Goal: Task Accomplishment & Management: Use online tool/utility

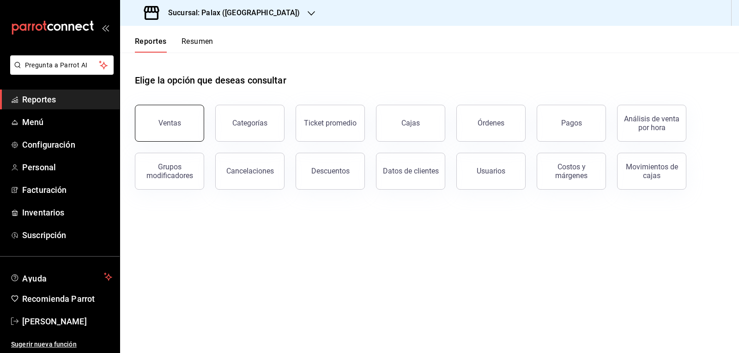
click at [76, 102] on span "Reportes" at bounding box center [67, 99] width 90 height 12
click at [175, 122] on div "Ventas" at bounding box center [169, 123] width 23 height 9
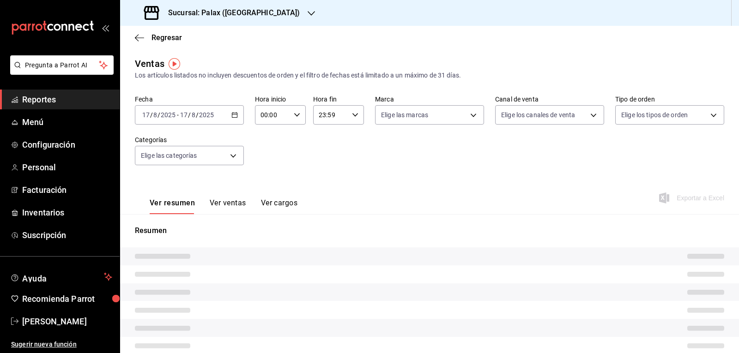
type input "07:00"
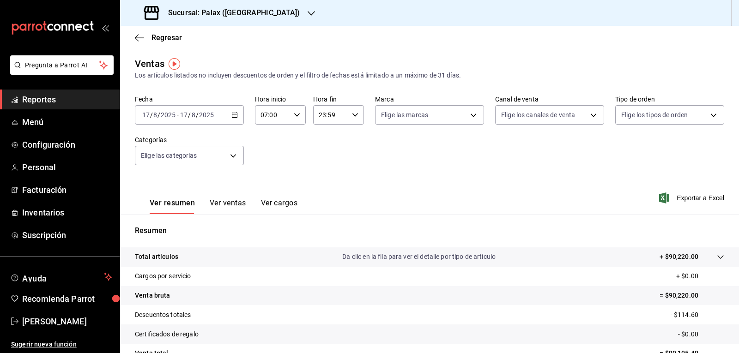
click at [308, 12] on icon "button" at bounding box center [311, 13] width 7 height 7
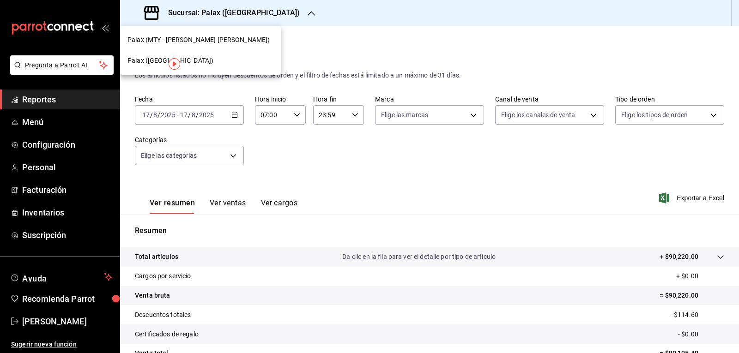
click at [228, 36] on div "Palax (MTY - [PERSON_NAME] [PERSON_NAME])" at bounding box center [201, 40] width 146 height 10
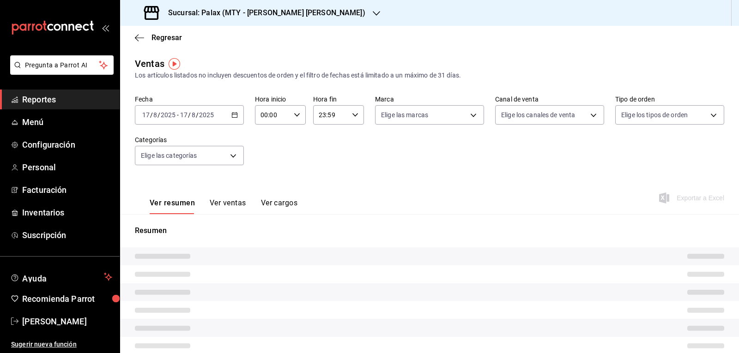
type input "07:00"
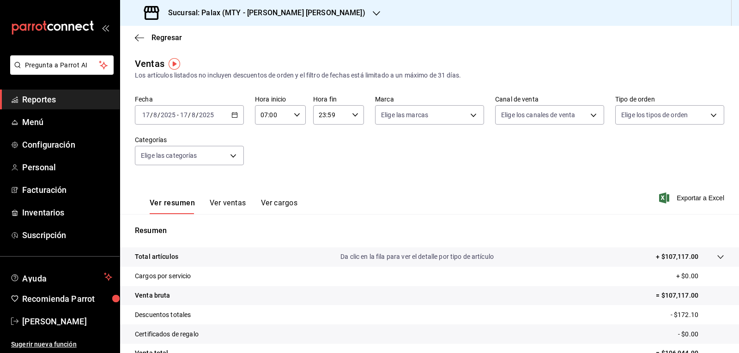
click at [373, 14] on icon "button" at bounding box center [376, 13] width 7 height 7
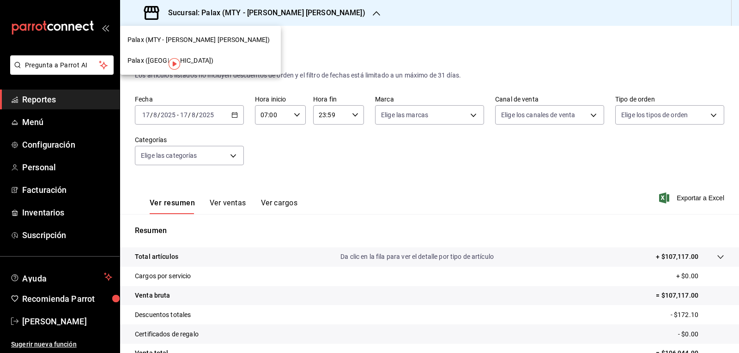
click at [138, 61] on span "Palax ([GEOGRAPHIC_DATA])" at bounding box center [171, 61] width 86 height 10
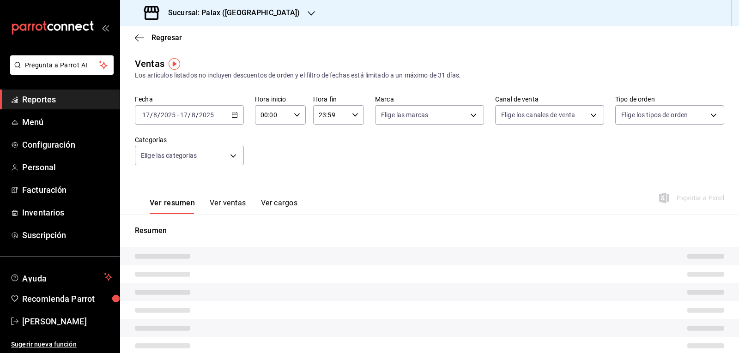
type input "07:00"
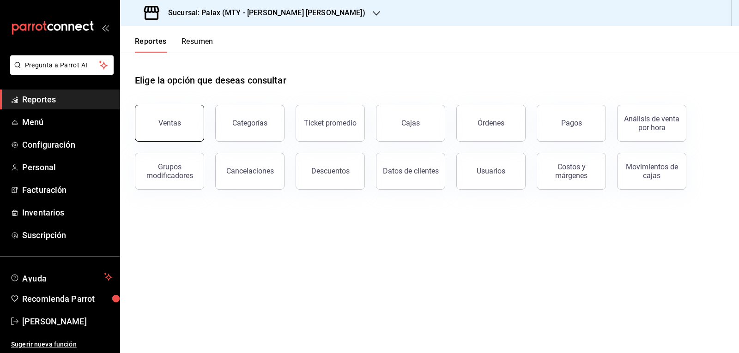
click at [192, 138] on button "Ventas" at bounding box center [169, 123] width 69 height 37
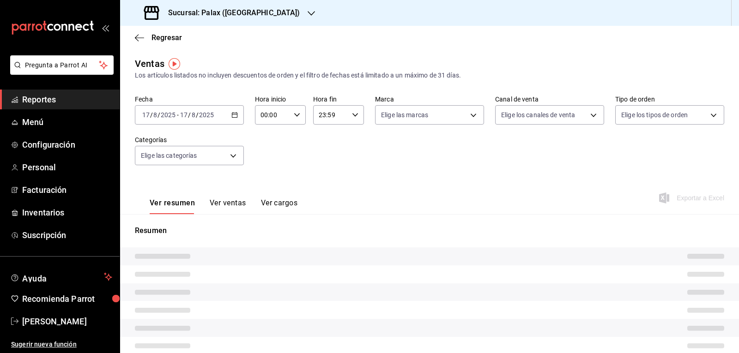
type input "07:00"
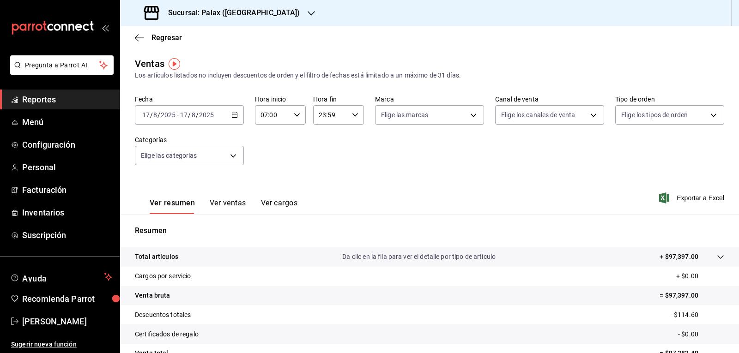
click at [295, 116] on \(Stroke\) "button" at bounding box center [297, 114] width 6 height 3
click at [342, 162] on div at bounding box center [369, 176] width 739 height 353
click at [230, 157] on body "Pregunta a Parrot AI Reportes Menú Configuración Personal Facturación Inventari…" at bounding box center [369, 176] width 739 height 353
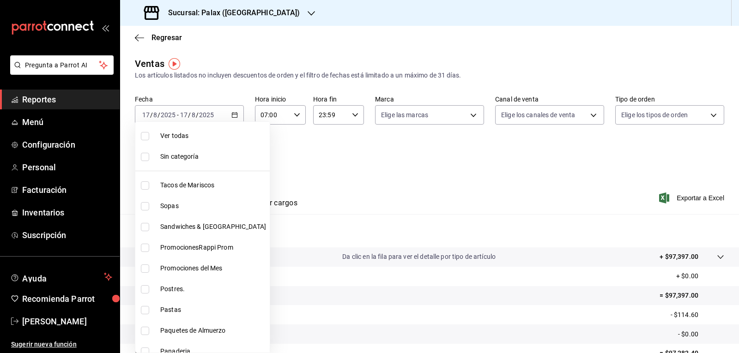
click at [292, 157] on div at bounding box center [369, 176] width 739 height 353
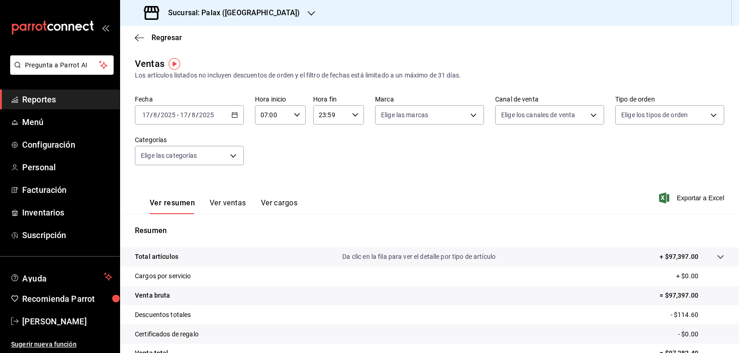
click at [353, 115] on \(Stroke\) "button" at bounding box center [356, 114] width 6 height 3
drag, startPoint x: 270, startPoint y: 172, endPoint x: 250, endPoint y: 185, distance: 24.1
click at [265, 177] on div at bounding box center [369, 176] width 739 height 353
click at [231, 201] on button "Ver ventas" at bounding box center [228, 207] width 37 height 16
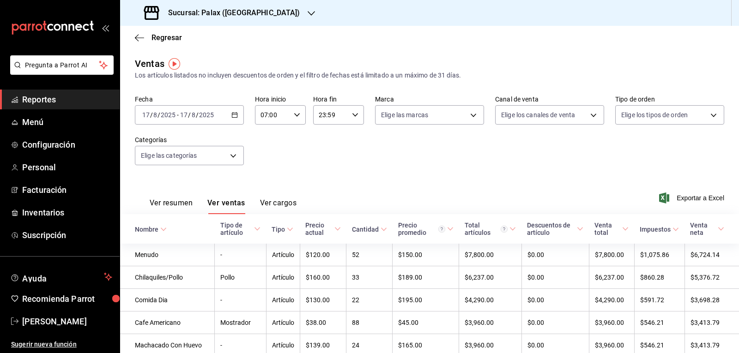
click at [194, 202] on div "Ver resumen Ver ventas Ver cargos" at bounding box center [223, 207] width 147 height 16
click at [180, 208] on button "Ver resumen" at bounding box center [171, 207] width 43 height 16
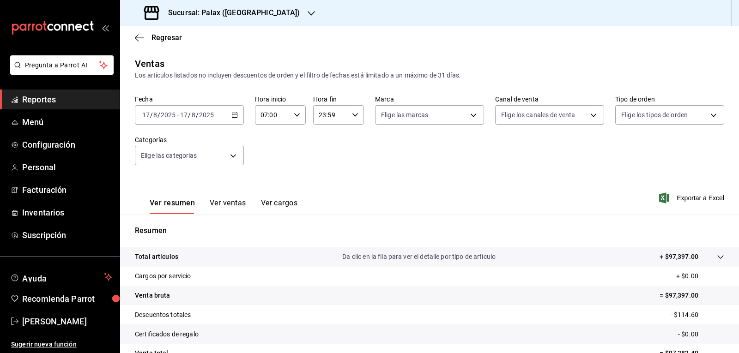
scroll to position [89, 0]
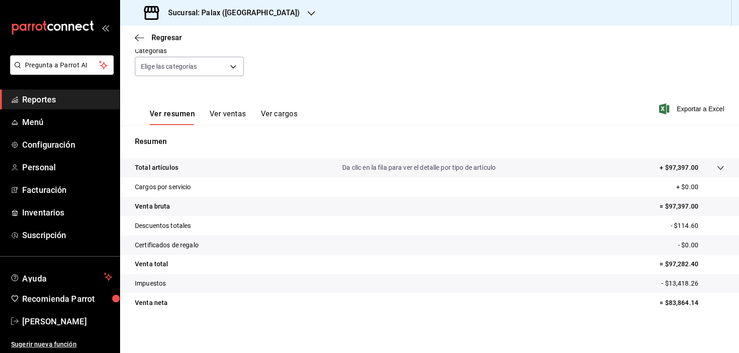
click at [234, 116] on button "Ver ventas" at bounding box center [228, 118] width 37 height 16
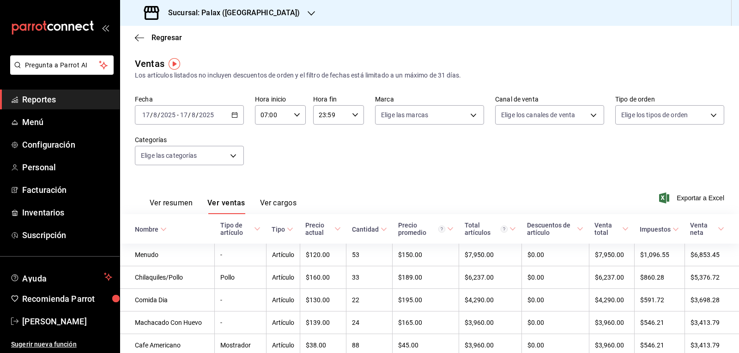
click at [169, 207] on button "Ver resumen" at bounding box center [171, 207] width 43 height 16
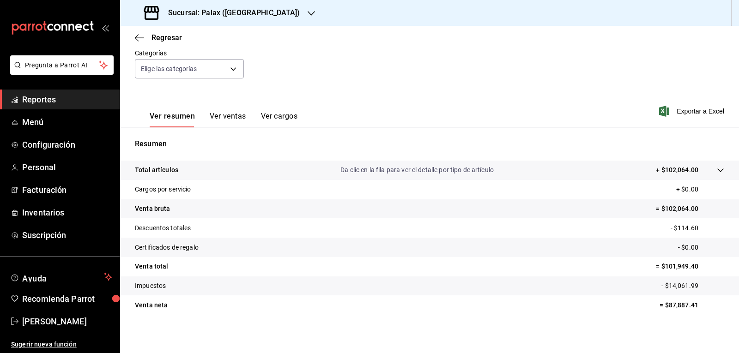
scroll to position [89, 0]
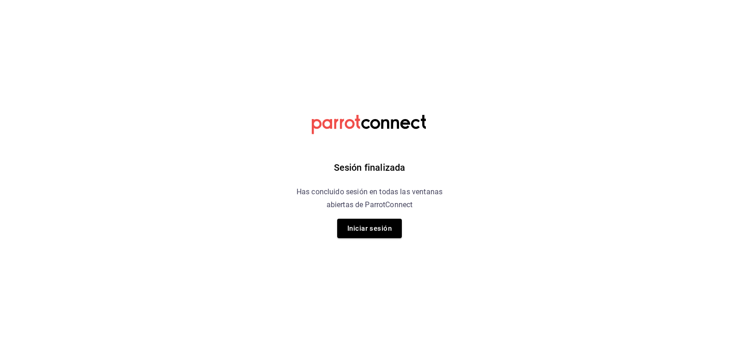
click at [365, 232] on button "Iniciar sesión" at bounding box center [369, 228] width 65 height 19
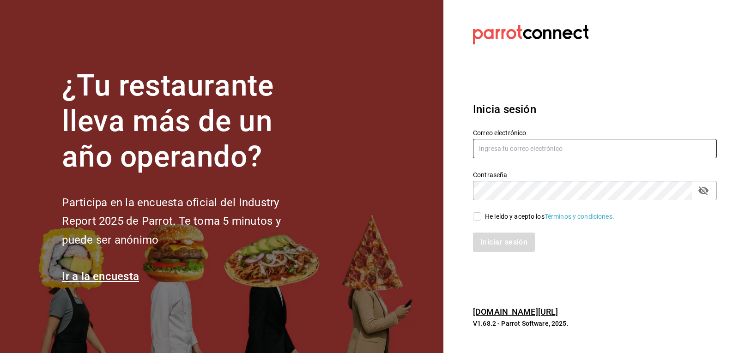
type input "josepalax90@gmail.com"
click at [483, 218] on span "He leído y acepto los Términos y condiciones." at bounding box center [547, 217] width 133 height 10
click at [481, 218] on input "He leído y acepto los Términos y condiciones." at bounding box center [477, 217] width 8 height 8
checkbox input "true"
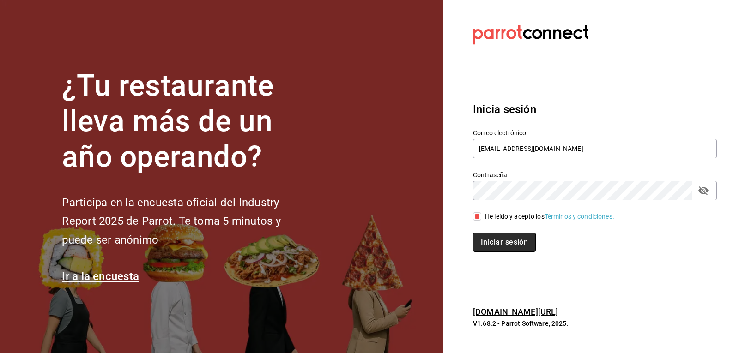
click at [495, 241] on button "Iniciar sesión" at bounding box center [504, 242] width 63 height 19
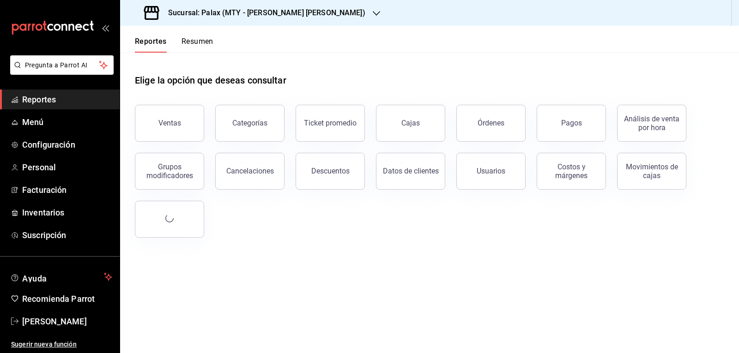
click at [164, 127] on div "Ventas" at bounding box center [169, 123] width 23 height 9
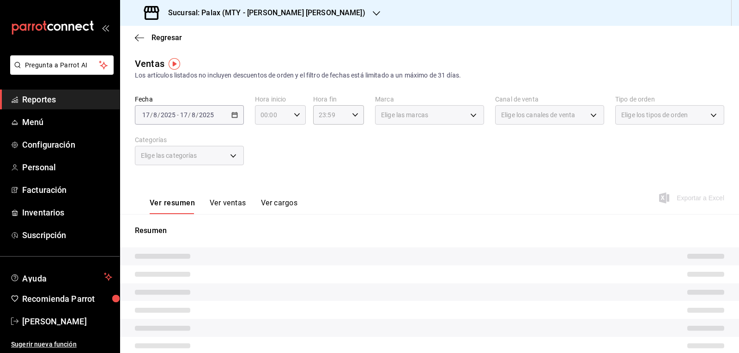
click at [298, 116] on icon "button" at bounding box center [297, 115] width 6 height 6
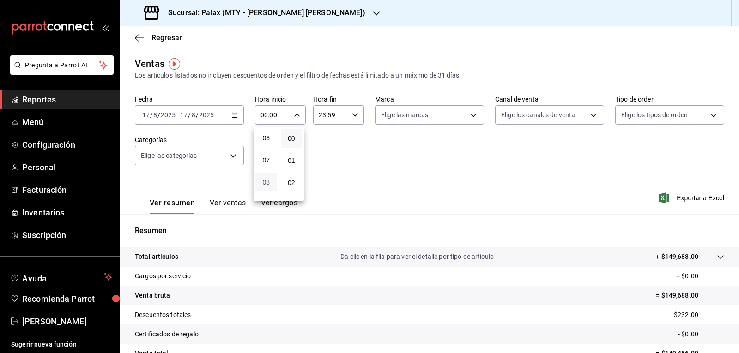
scroll to position [139, 0]
click at [270, 157] on span "07" at bounding box center [266, 155] width 11 height 7
type input "07:00"
click at [351, 116] on div at bounding box center [369, 176] width 739 height 353
click at [357, 117] on div "23:59 Hora fin" at bounding box center [338, 114] width 51 height 19
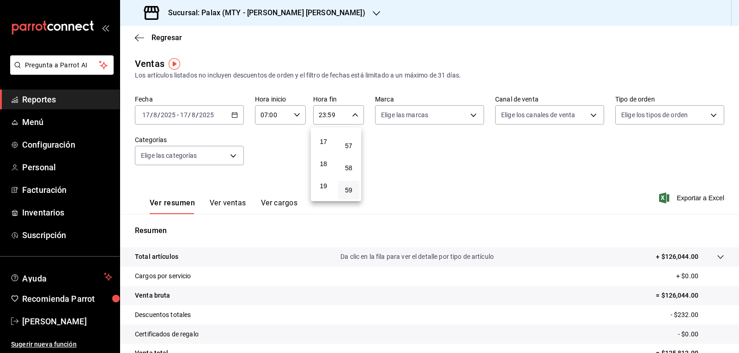
scroll to position [274, 0]
click at [325, 194] on button "15" at bounding box center [324, 198] width 22 height 18
type input "15:59"
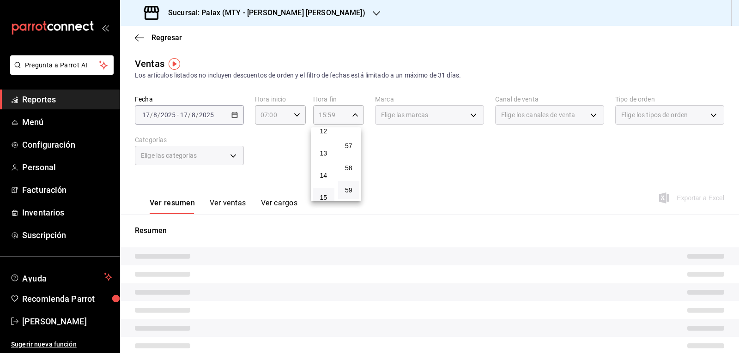
click at [446, 173] on div at bounding box center [369, 176] width 739 height 353
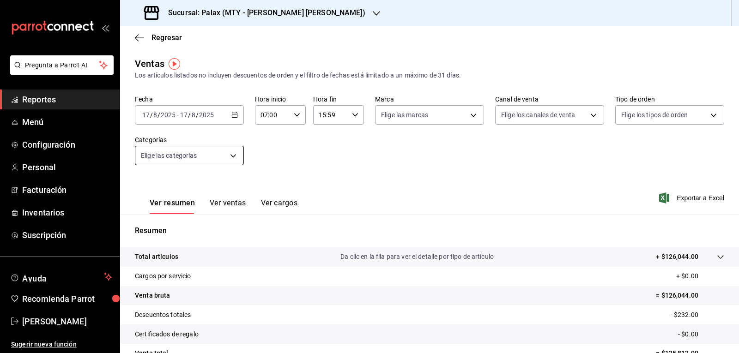
click at [233, 156] on body "Pregunta a Parrot AI Reportes Menú Configuración Personal Facturación Inventari…" at bounding box center [369, 176] width 739 height 353
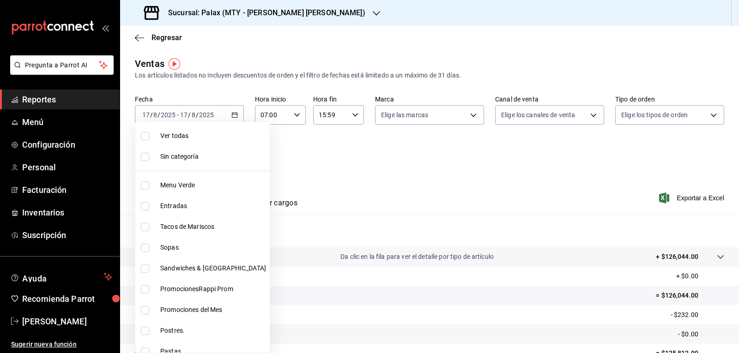
click at [169, 140] on span "Ver todas" at bounding box center [213, 136] width 106 height 10
click at [317, 154] on div at bounding box center [369, 176] width 739 height 353
type input "49aa2ae4-61bc-4f0a-8165-8dabc33a9232,b2551868-6515-4258-bc6a-8f50f76cd9e8,0e85c…"
checkbox input "true"
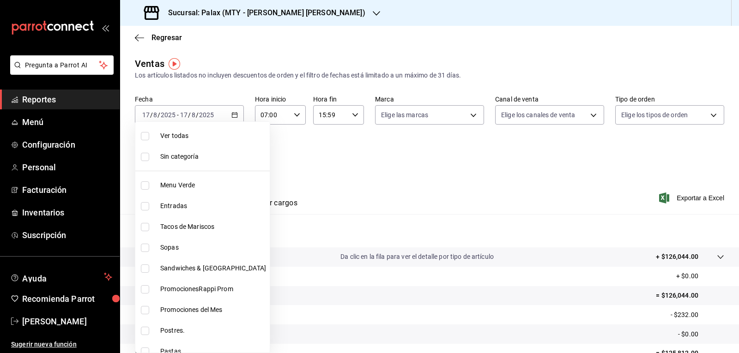
checkbox input "true"
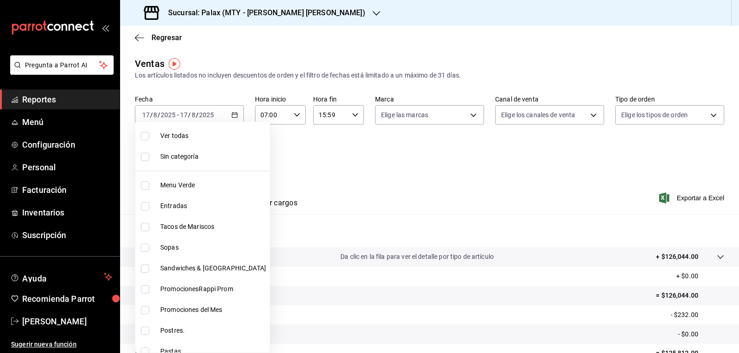
checkbox input "true"
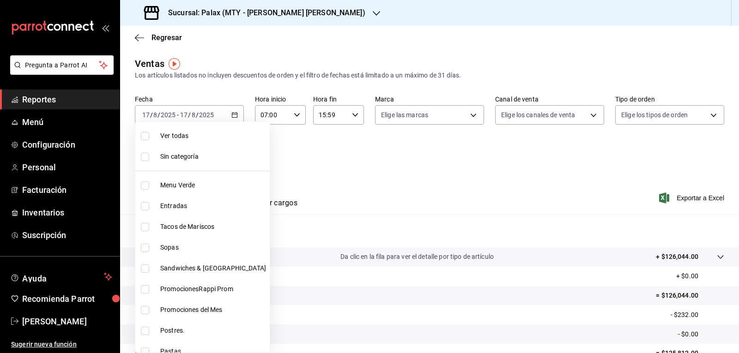
checkbox input "true"
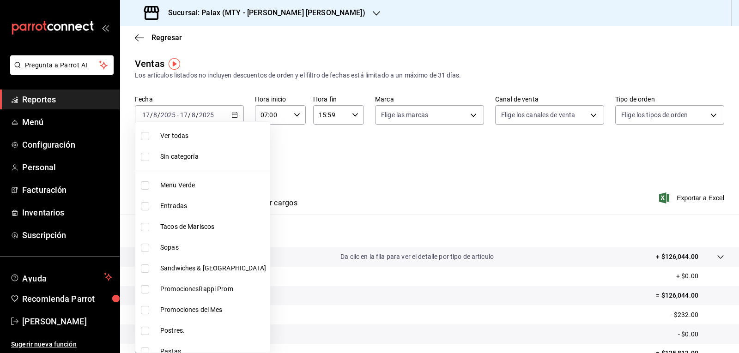
checkbox input "true"
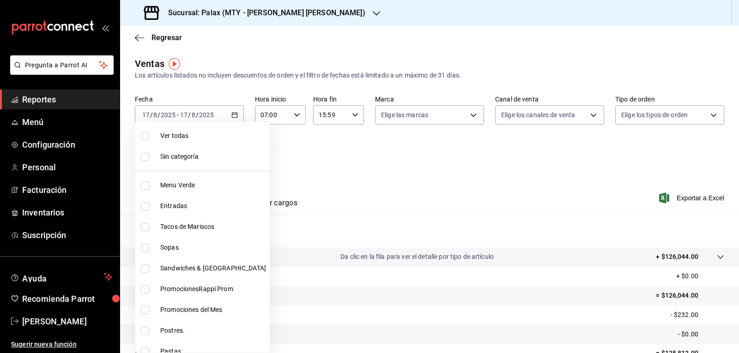
checkbox input "true"
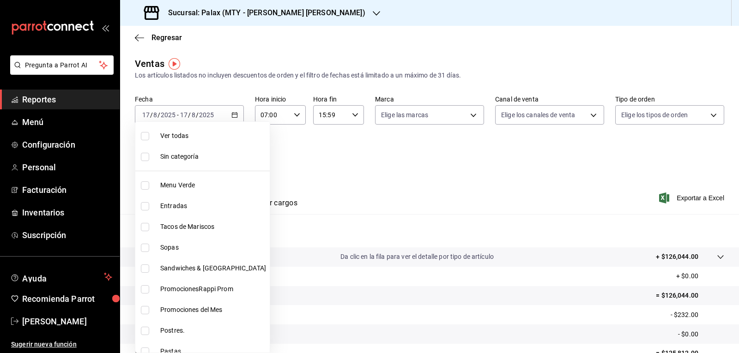
checkbox input "true"
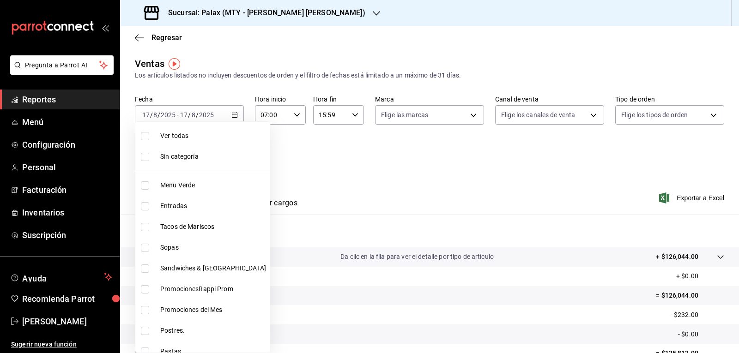
checkbox input "true"
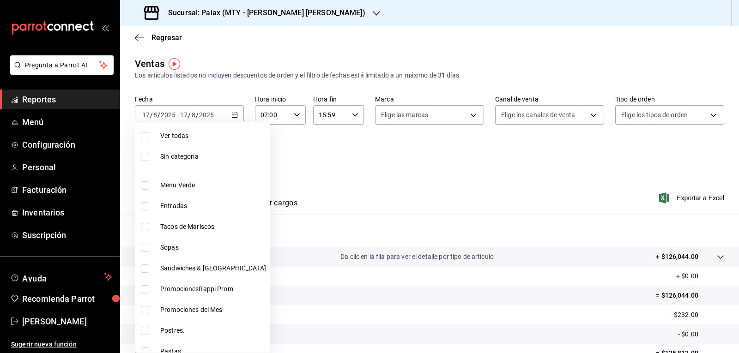
checkbox input "true"
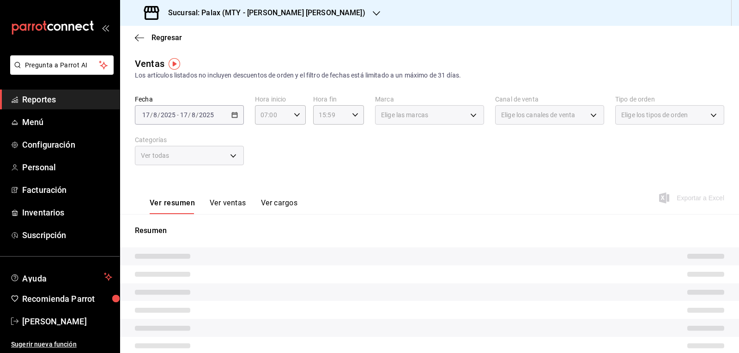
click at [234, 201] on button "Ver ventas" at bounding box center [228, 207] width 37 height 16
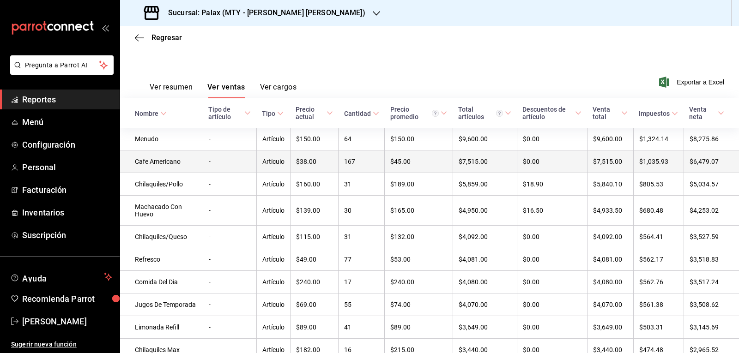
scroll to position [139, 0]
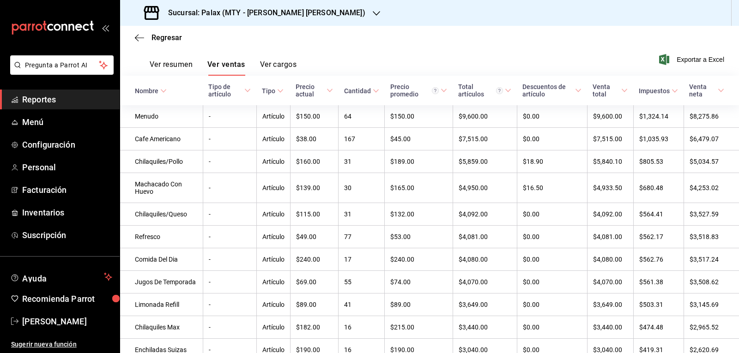
click at [158, 94] on div "Nombre" at bounding box center [147, 90] width 24 height 7
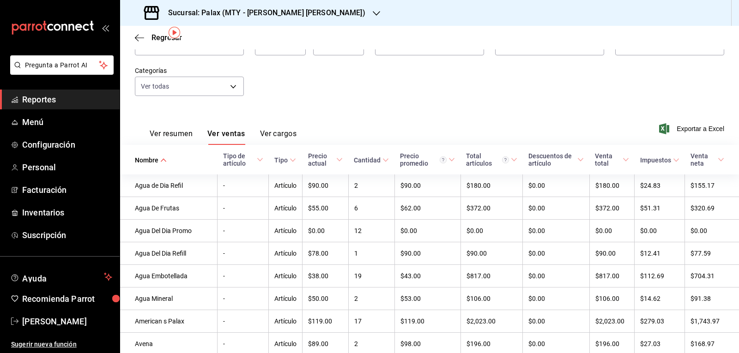
scroll to position [0, 0]
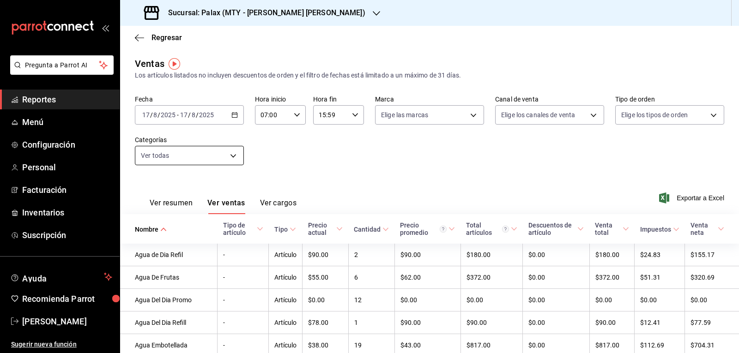
click at [234, 152] on body "Pregunta a Parrot AI Reportes Menú Configuración Personal Facturación Inventari…" at bounding box center [369, 176] width 739 height 353
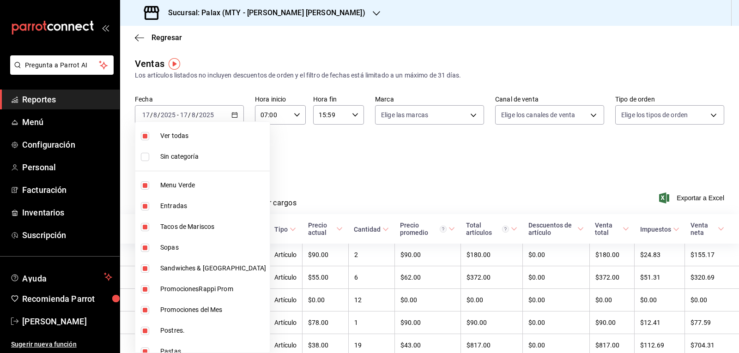
click at [172, 157] on span "Sin categoría" at bounding box center [213, 157] width 106 height 10
checkbox input "true"
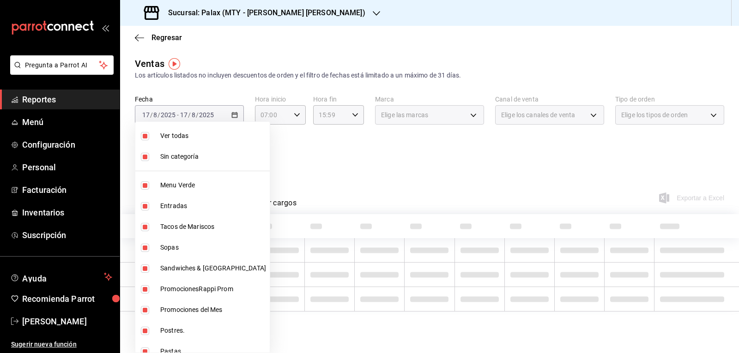
click at [307, 172] on div at bounding box center [369, 176] width 739 height 353
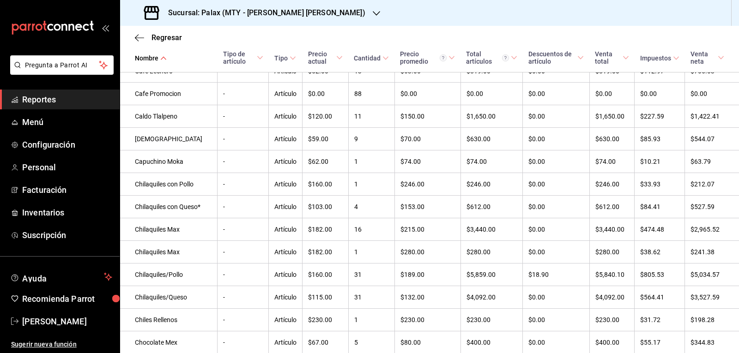
scroll to position [433, 0]
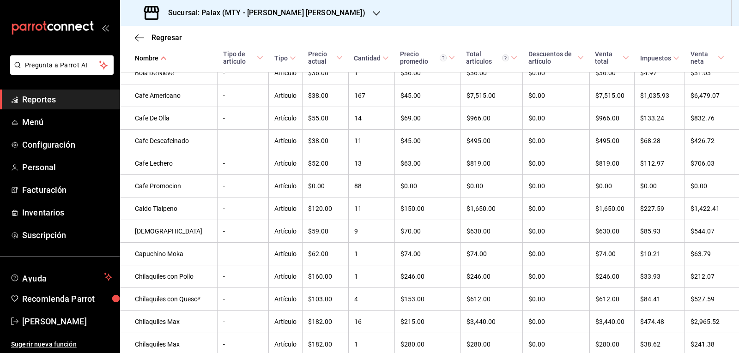
click at [373, 17] on div at bounding box center [376, 13] width 7 height 10
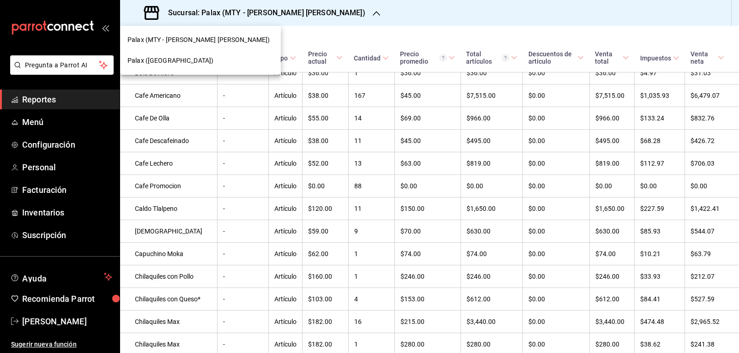
click at [175, 56] on span "Palax ([GEOGRAPHIC_DATA])" at bounding box center [171, 61] width 86 height 10
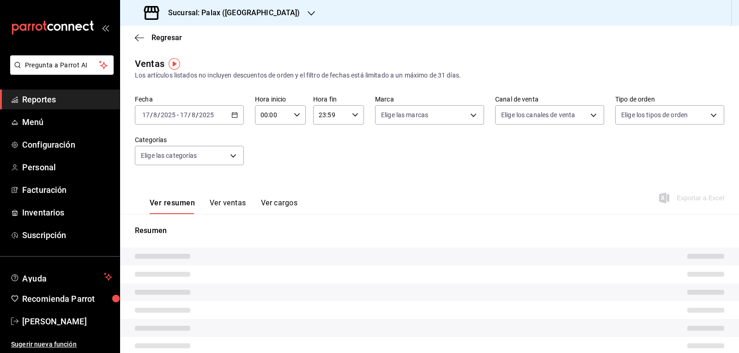
type input "07:00"
type input "15:59"
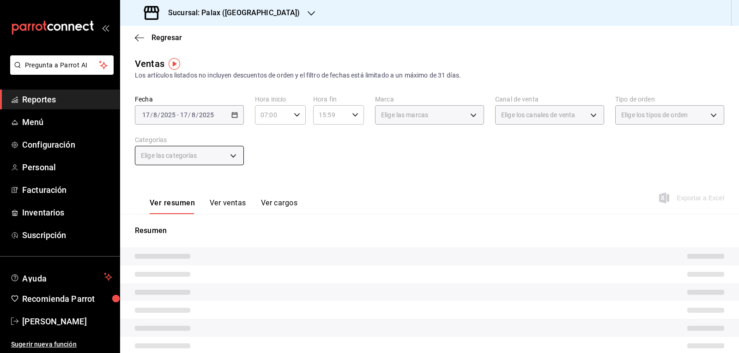
click at [233, 158] on body "Pregunta a Parrot AI Reportes Menú Configuración Personal Facturación Inventari…" at bounding box center [369, 176] width 739 height 353
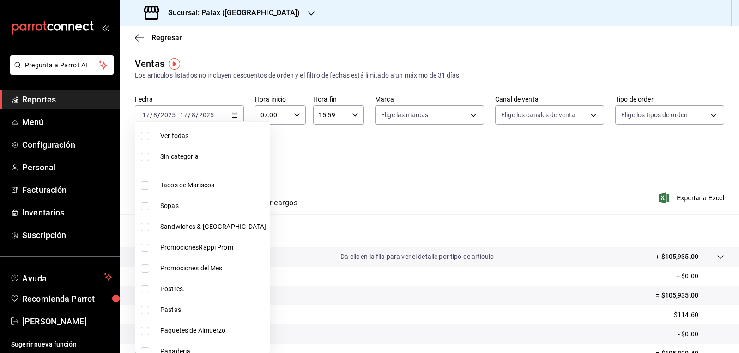
click at [182, 144] on li "Ver todas" at bounding box center [202, 136] width 134 height 21
type input "7fa229bc-c9d3-4dba-9758-ee0117d8b32c,874e04fd-13f0-4277-bc95-ee84bfec7f9b,7d801…"
checkbox input "true"
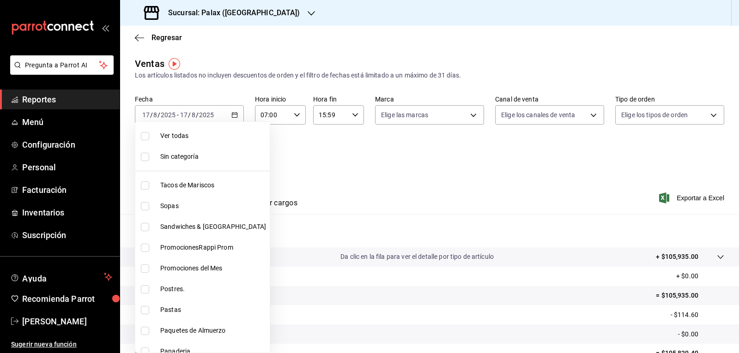
checkbox input "true"
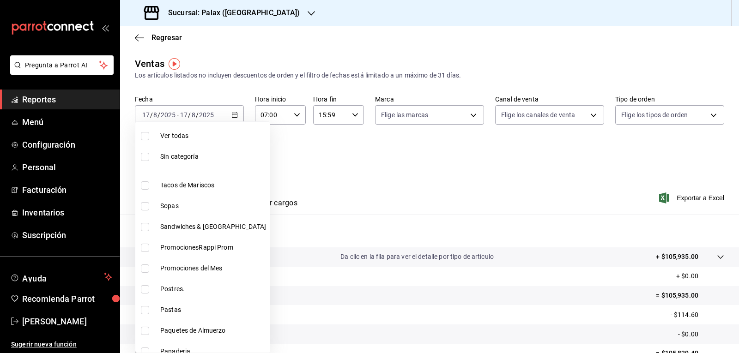
checkbox input "true"
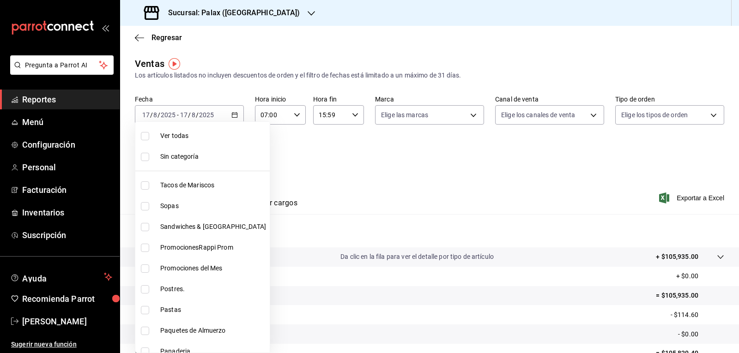
checkbox input "true"
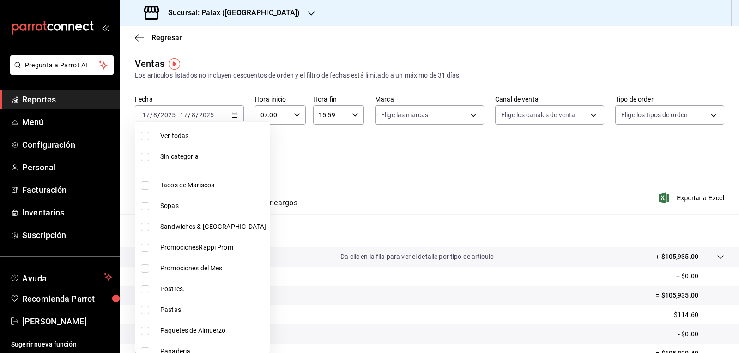
checkbox input "true"
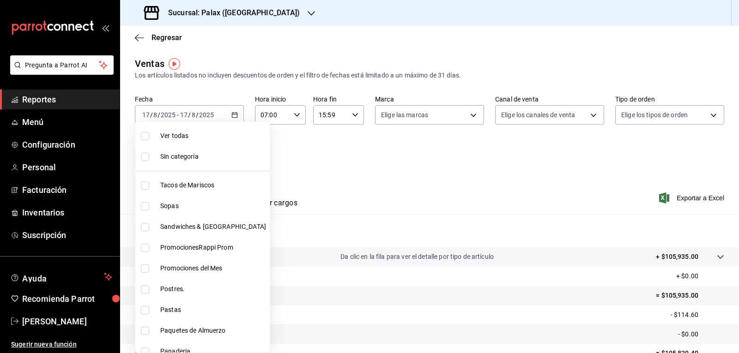
checkbox input "true"
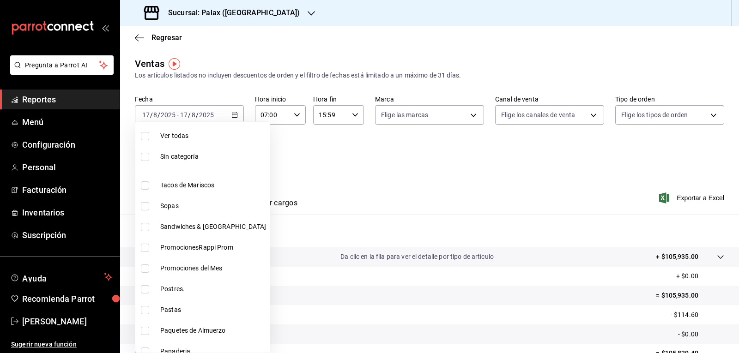
checkbox input "true"
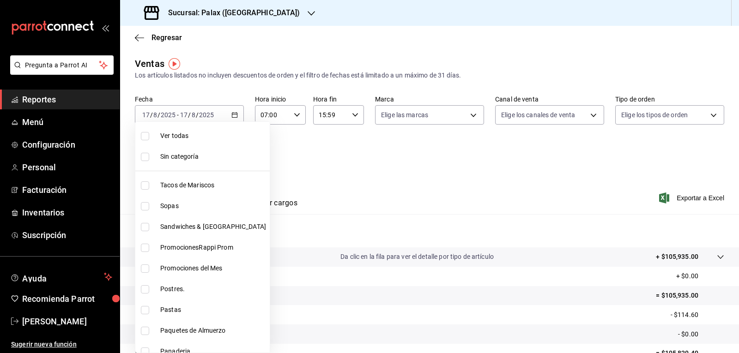
checkbox input "true"
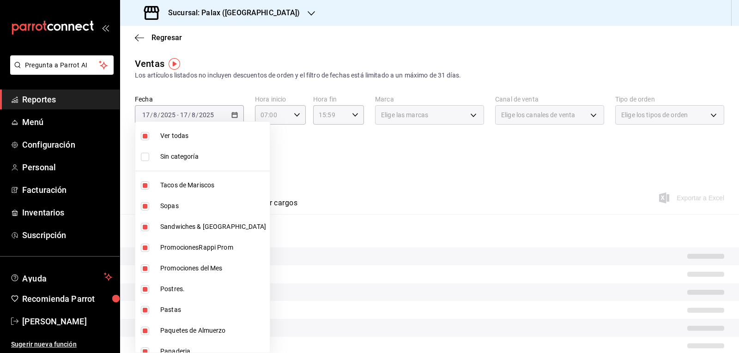
click at [182, 157] on span "Sin categoría" at bounding box center [213, 157] width 106 height 10
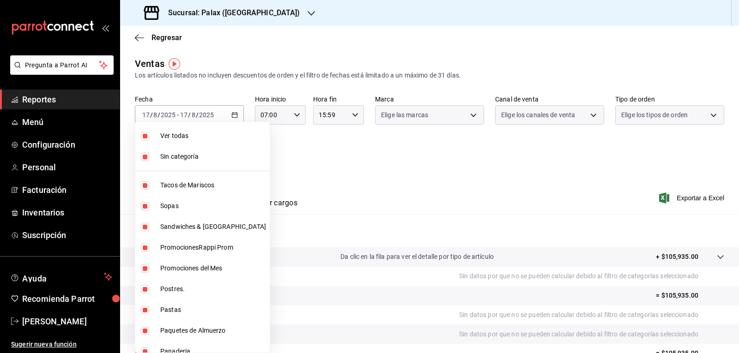
checkbox input "true"
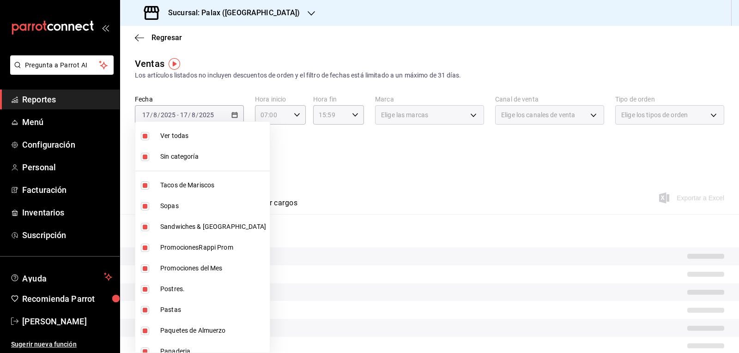
click at [324, 172] on div at bounding box center [369, 176] width 739 height 353
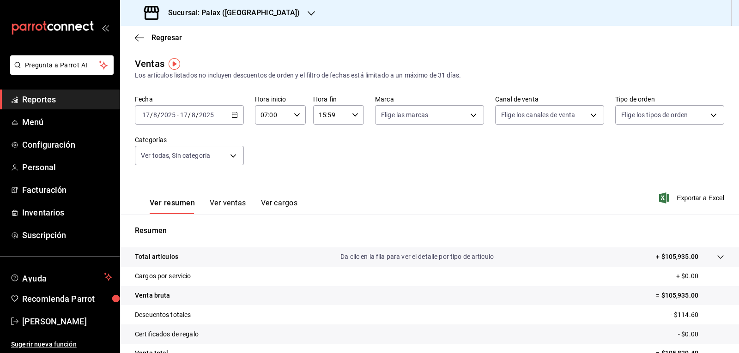
click at [233, 205] on button "Ver ventas" at bounding box center [228, 207] width 37 height 16
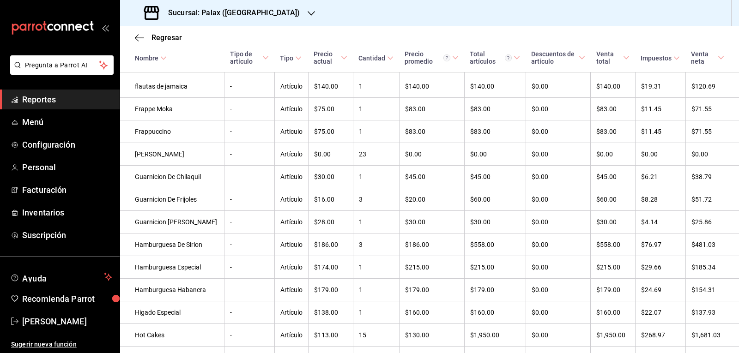
scroll to position [1926, 0]
